Goal: Find specific page/section: Find specific page/section

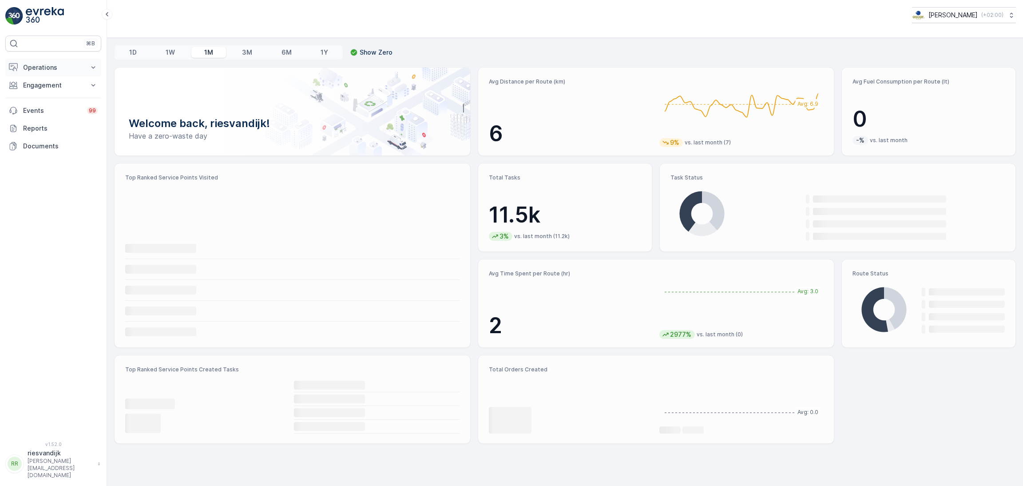
click at [44, 64] on p "Operations" at bounding box center [53, 67] width 60 height 9
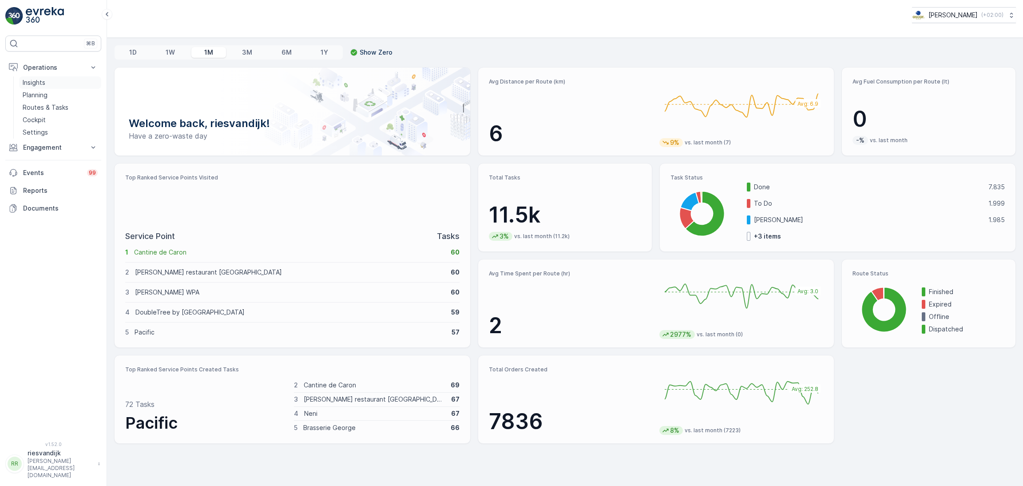
click at [36, 77] on link "Insights" at bounding box center [60, 82] width 82 height 12
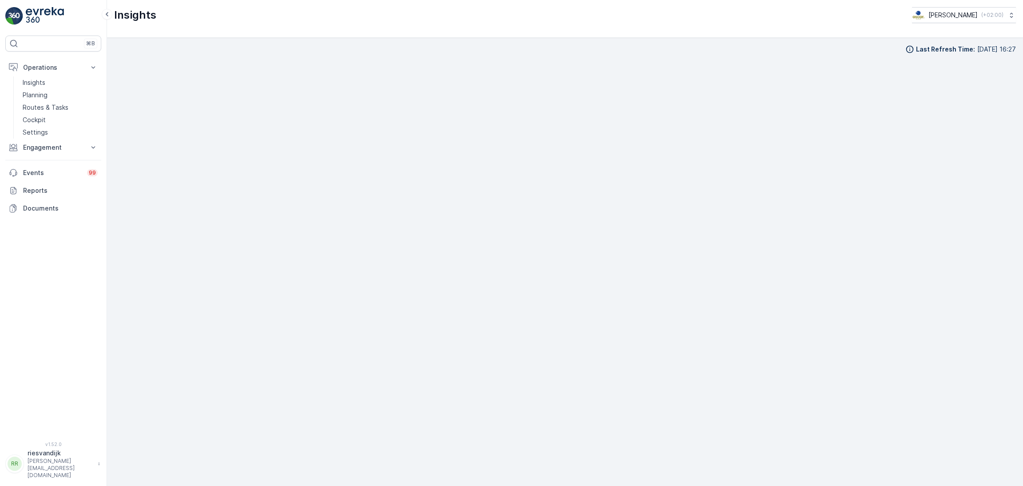
scroll to position [10, 0]
